Goal: Find specific page/section

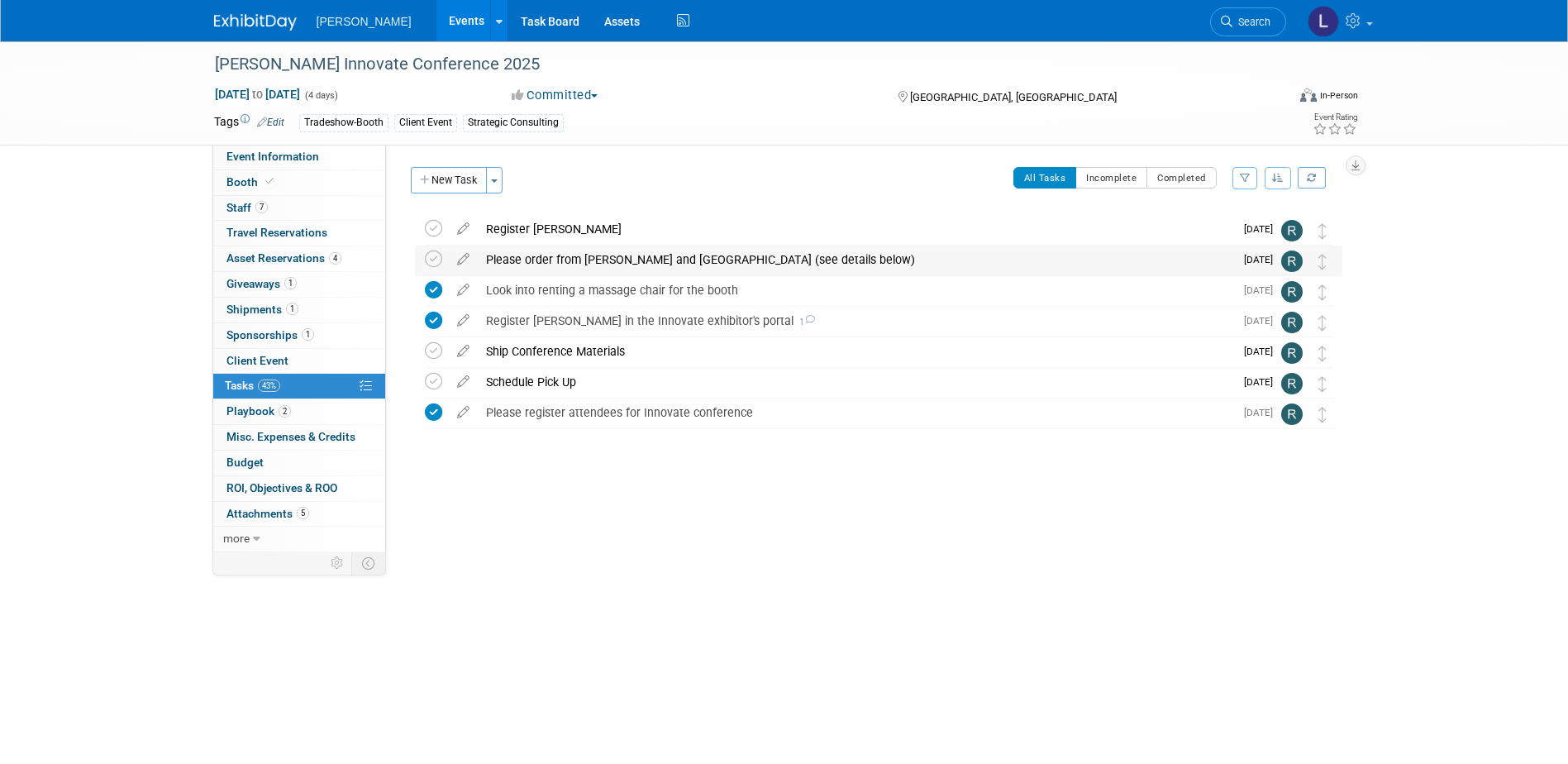
click at [558, 263] on div "Please order from [PERSON_NAME] and [GEOGRAPHIC_DATA] (see details below)" at bounding box center [855, 260] width 756 height 28
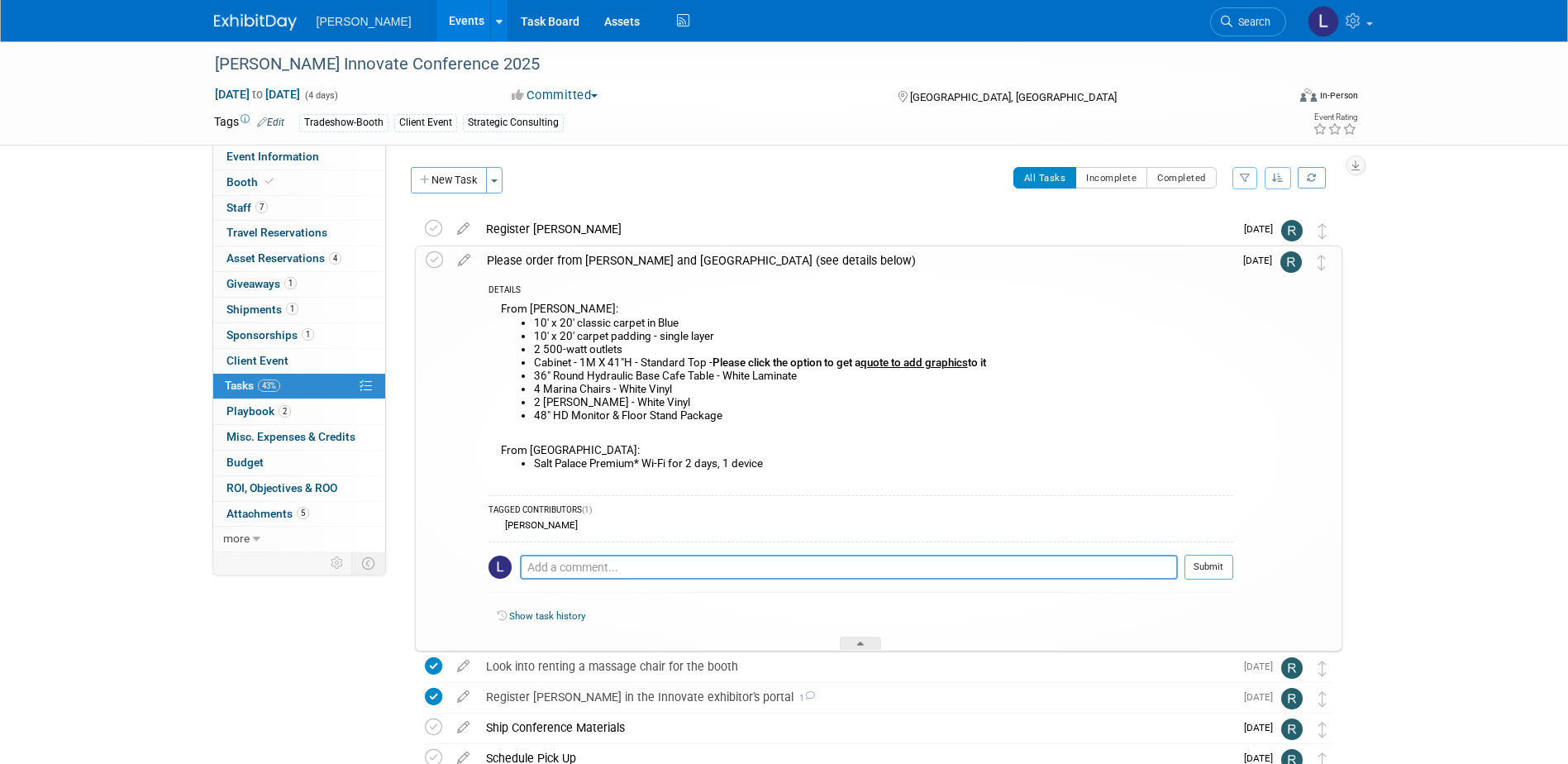
click at [587, 375] on li "36" Round Hydraulic Base Cafe Table - White Laminate" at bounding box center [884, 375] width 699 height 13
click at [537, 378] on li "36" Round Hydraulic Base Cafe Table - White Laminate" at bounding box center [884, 375] width 699 height 13
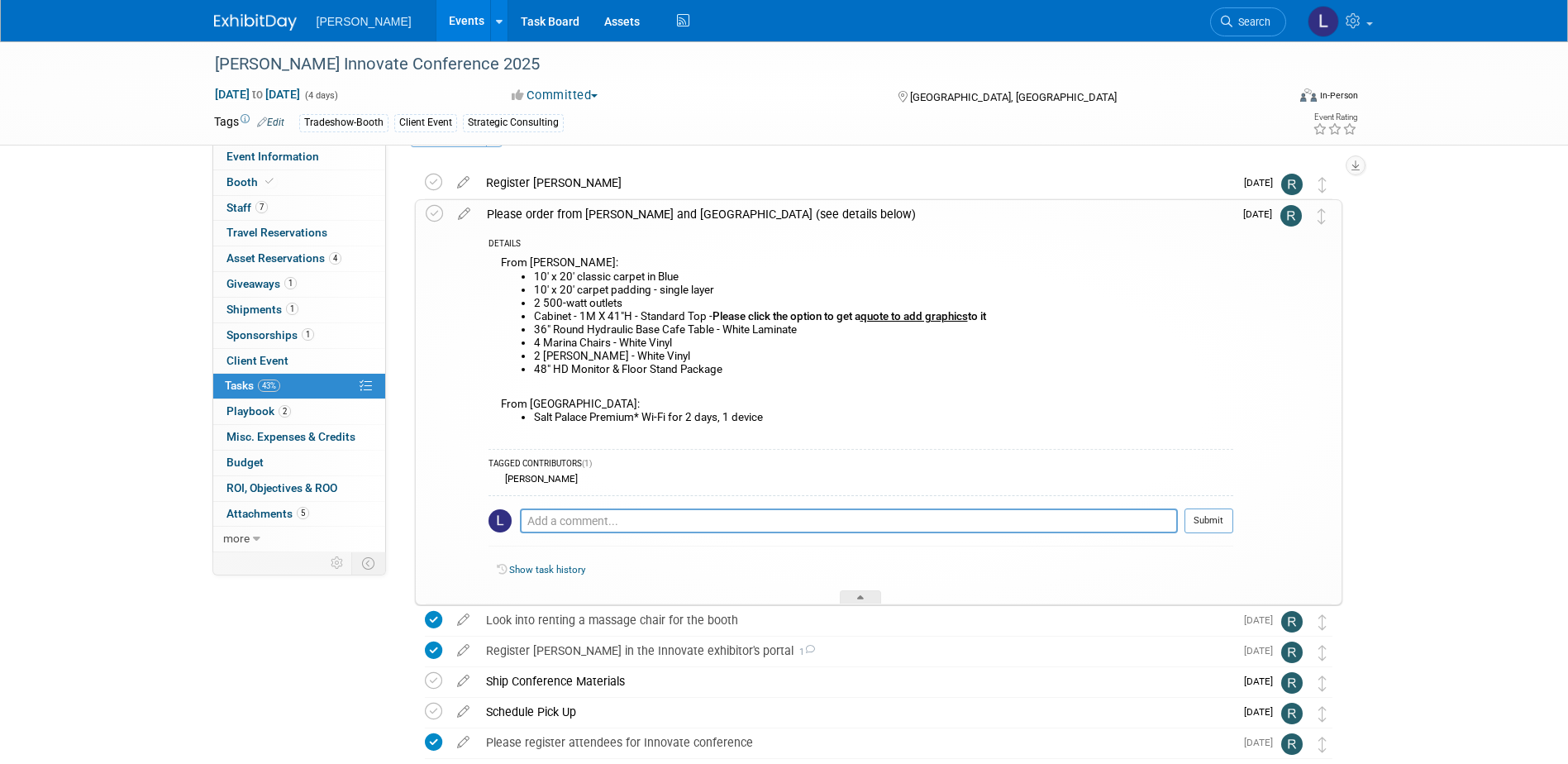
scroll to position [83, 0]
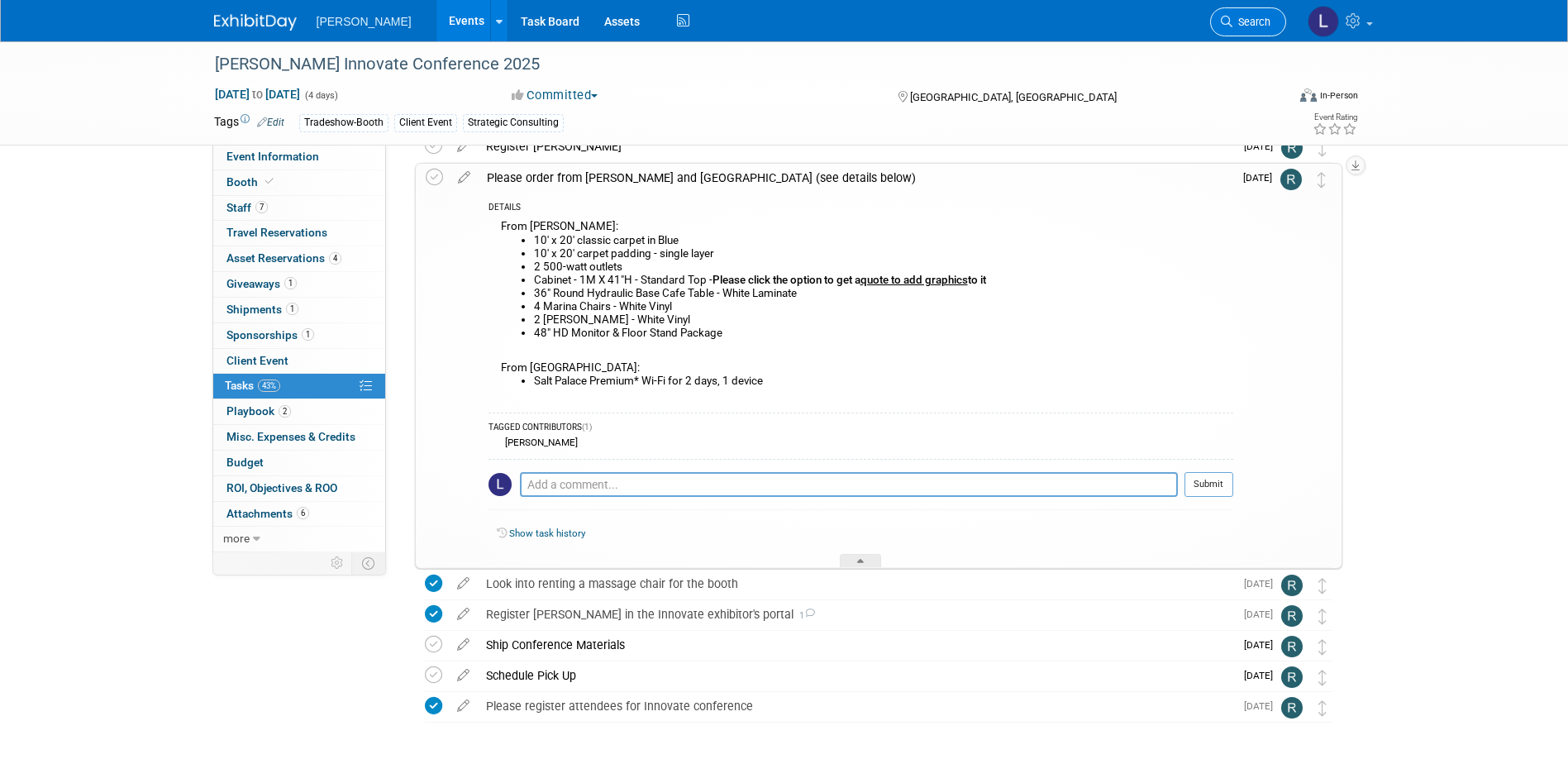
click at [1234, 16] on span "Search" at bounding box center [1251, 22] width 38 height 12
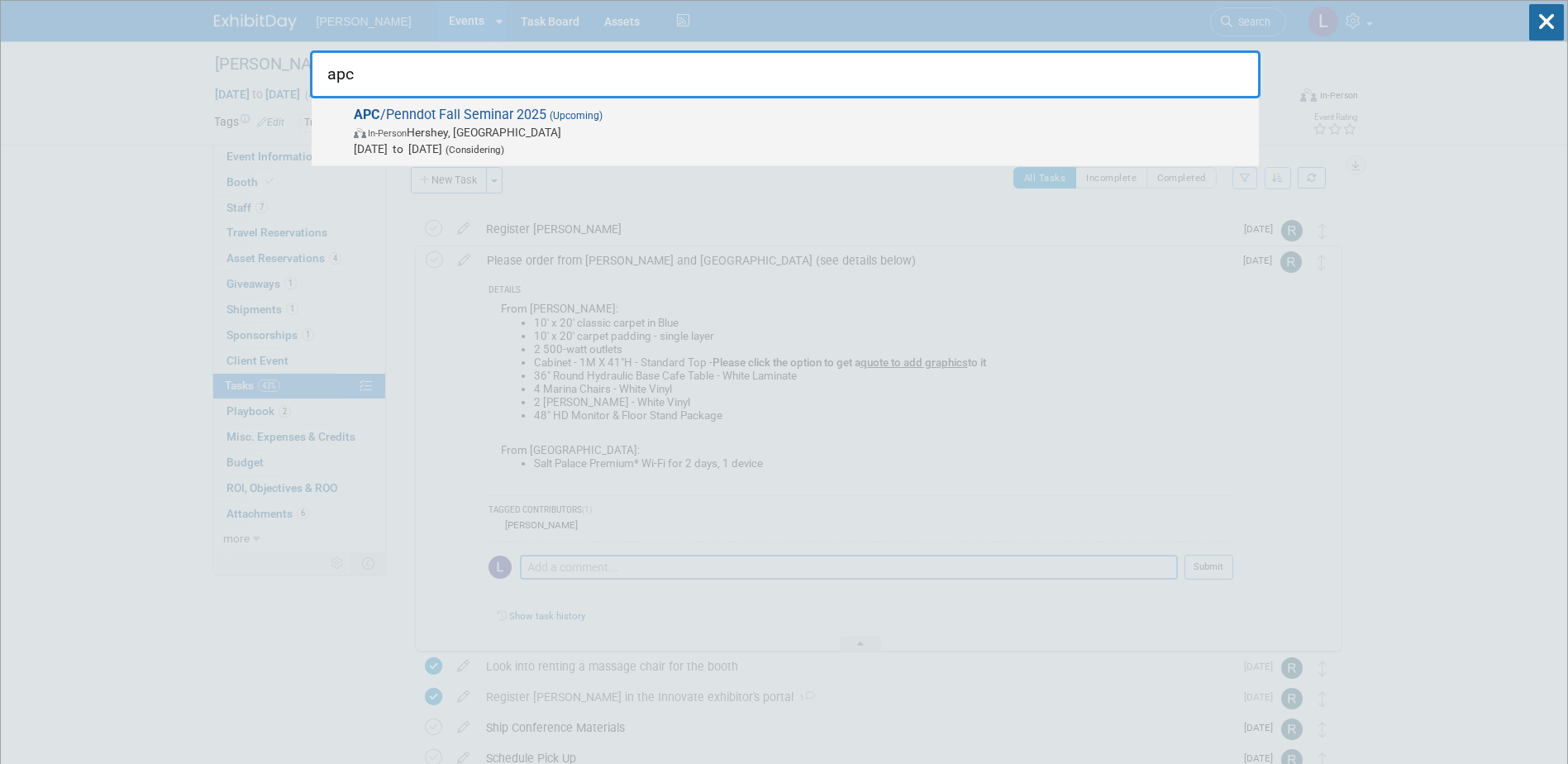
type input "apc"
click at [966, 114] on span "APC /Penndot Fall Seminar 2025 (Upcoming) In-Person [GEOGRAPHIC_DATA], [GEOGRAP…" at bounding box center [800, 131] width 902 height 51
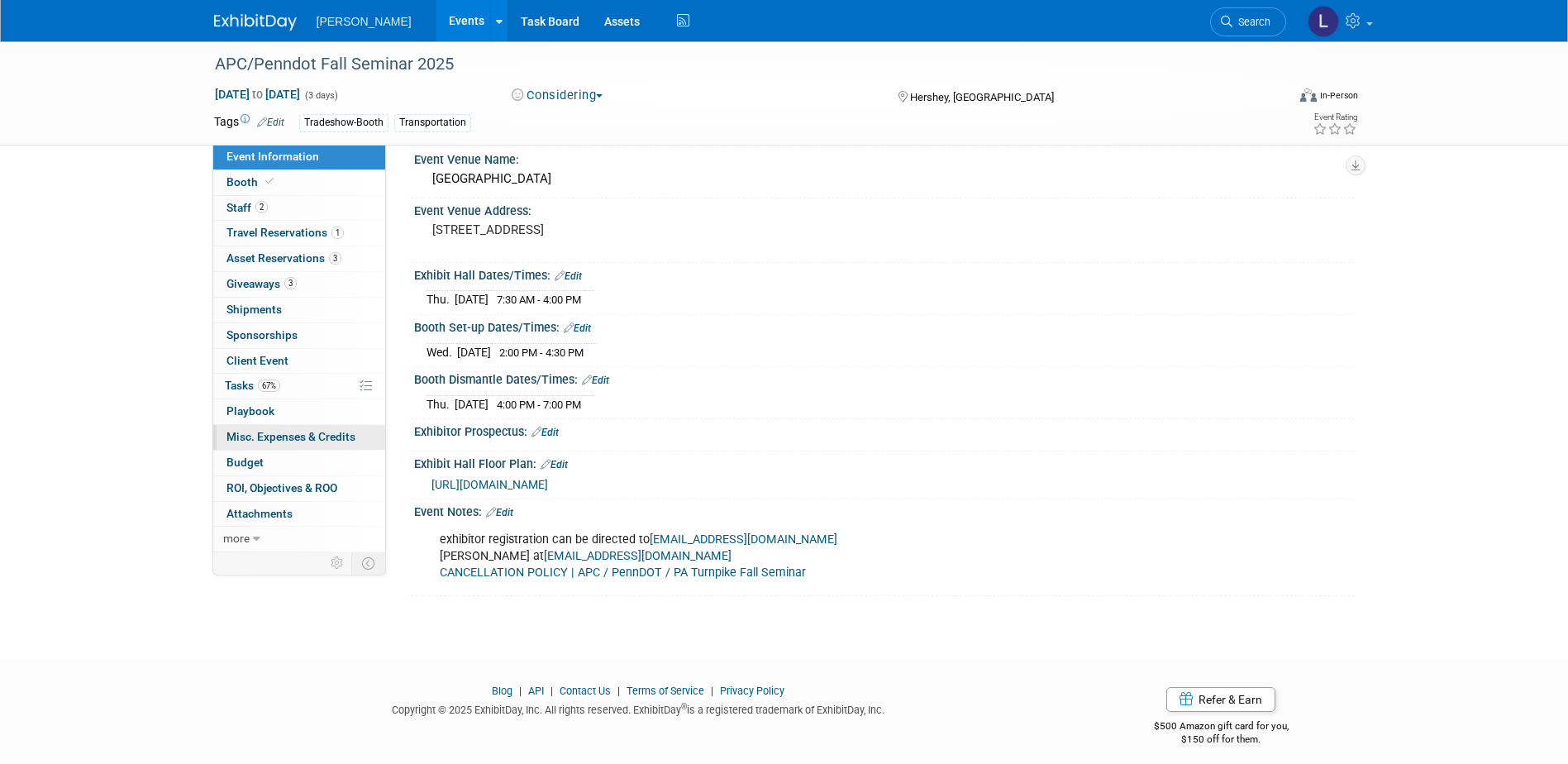
scroll to position [75, 0]
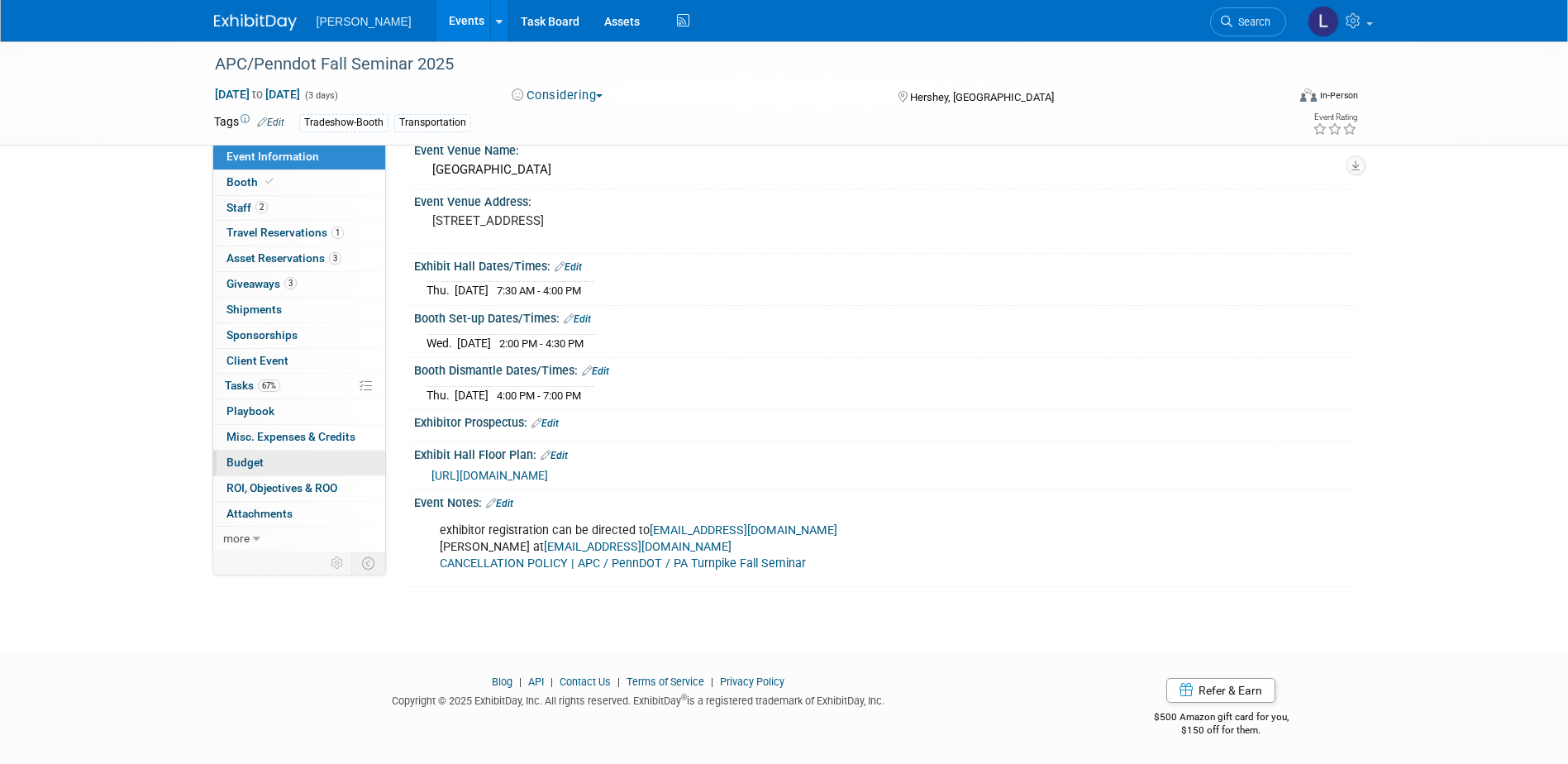
click at [265, 455] on link "Budget" at bounding box center [299, 463] width 172 height 25
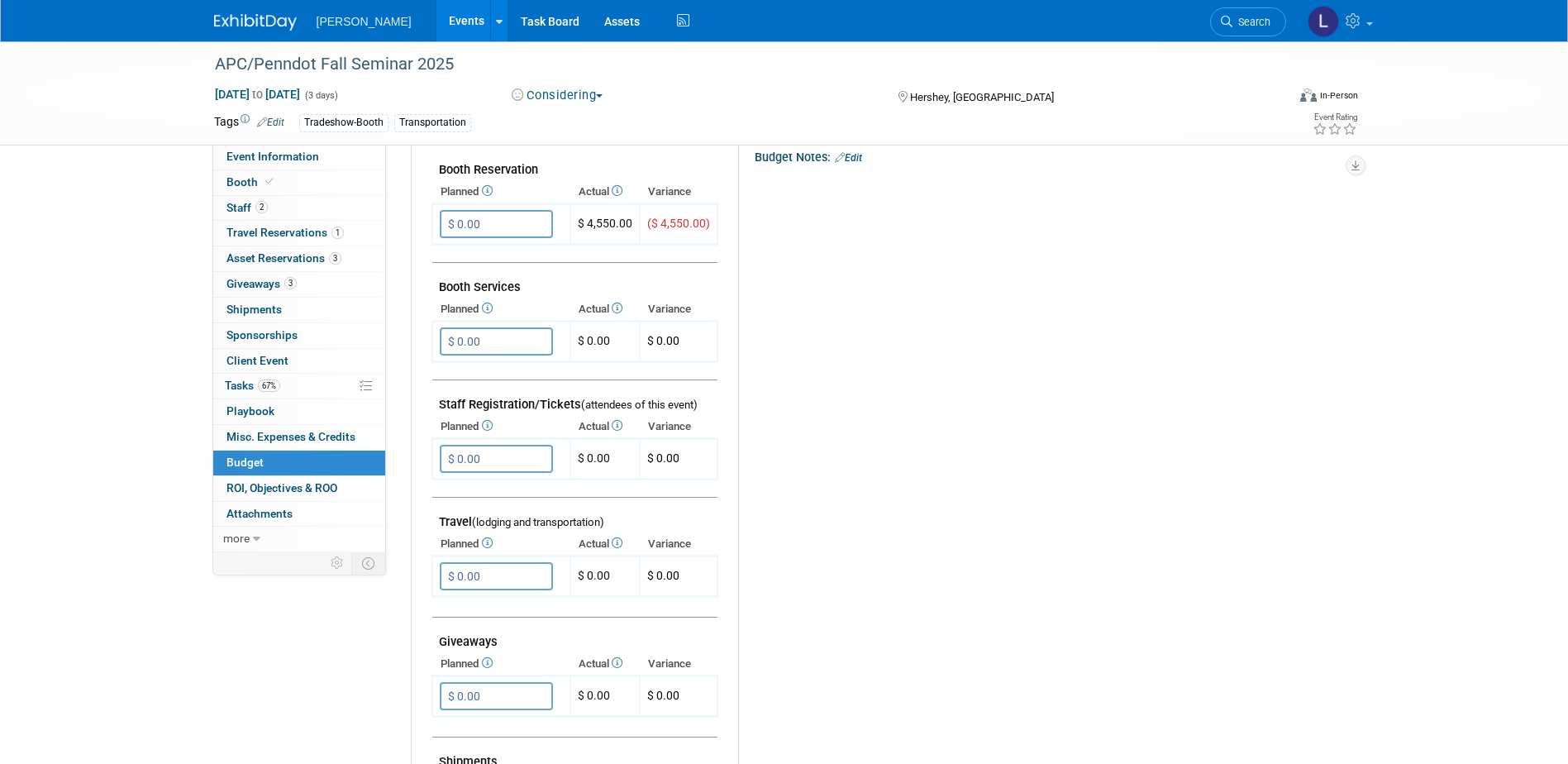
scroll to position [331, 0]
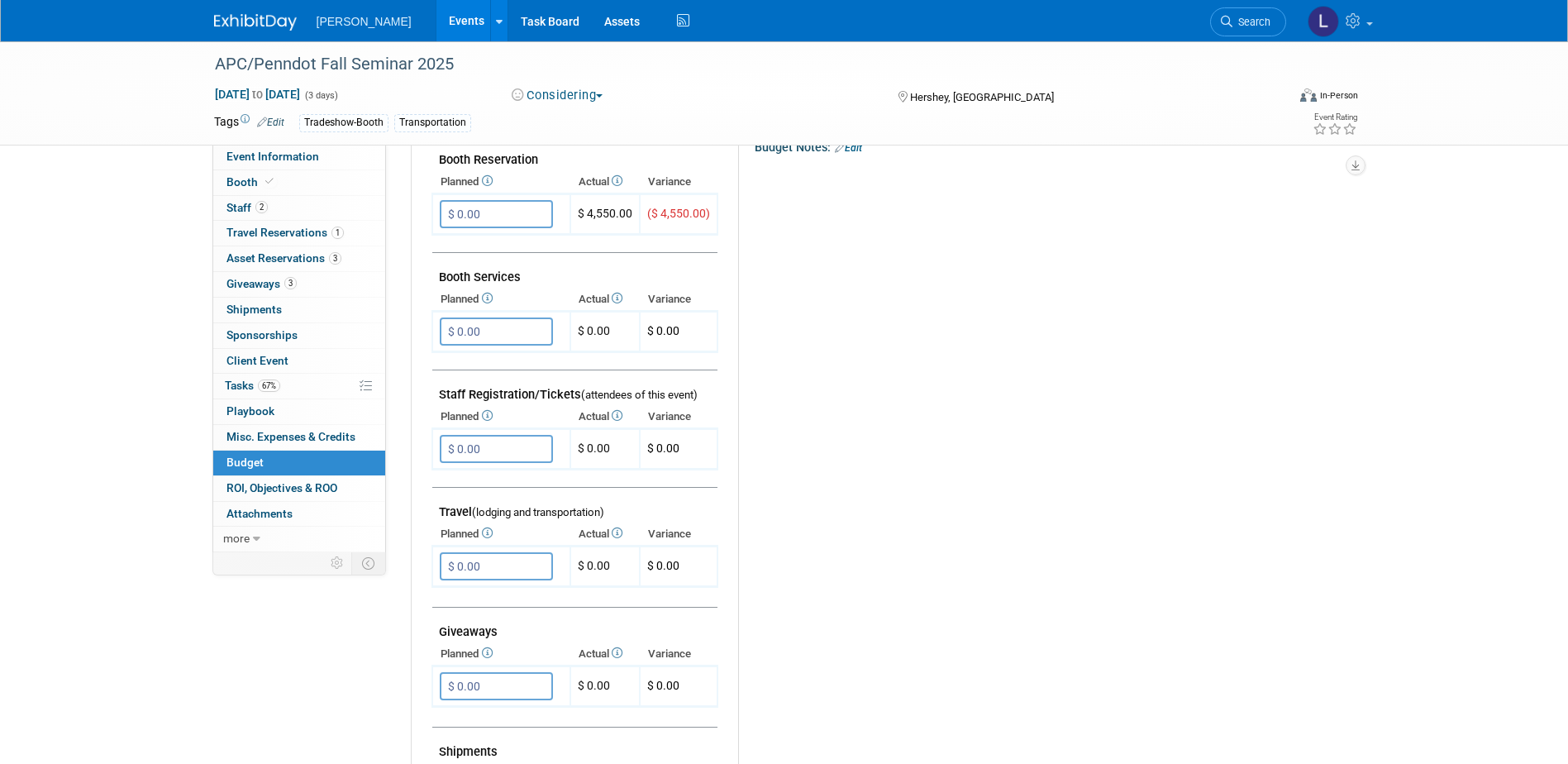
click at [99, 445] on div "APC/Penndot Fall Seminar 2025 Nov 19, 2025 to Nov 21, 2025 (3 days) Nov 19, 202…" at bounding box center [784, 461] width 1568 height 1502
click at [1026, 678] on div "Budget Notes: Edit X" at bounding box center [1033, 563] width 590 height 857
